Goal: Information Seeking & Learning: Learn about a topic

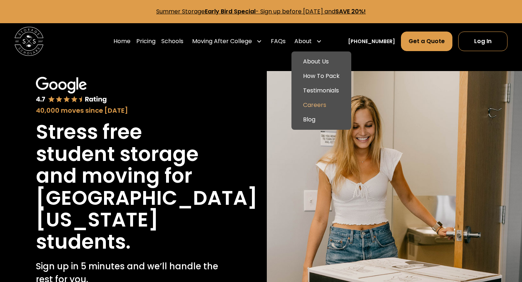
click at [322, 106] on link "Careers" at bounding box center [322, 105] width 54 height 15
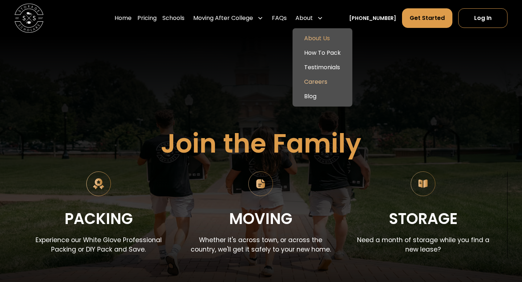
click at [323, 39] on link "About Us" at bounding box center [323, 38] width 54 height 15
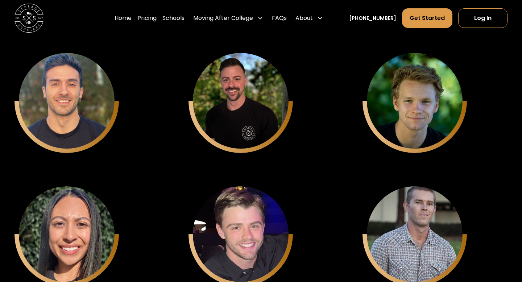
scroll to position [2264, 0]
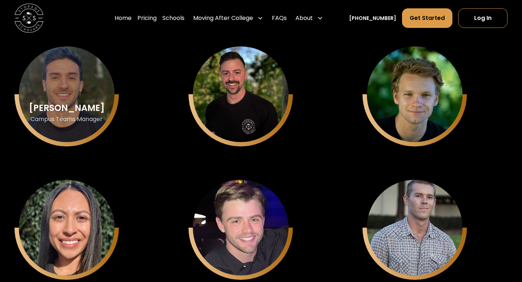
click at [68, 103] on div "[PERSON_NAME]" at bounding box center [67, 107] width 76 height 9
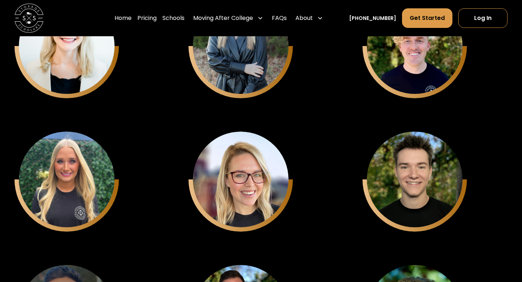
scroll to position [2033, 0]
